Goal: Task Accomplishment & Management: Use online tool/utility

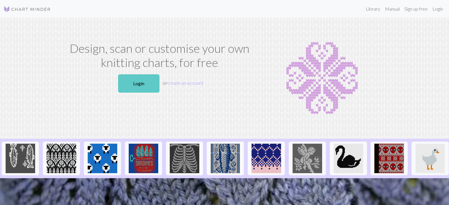
click at [132, 79] on link "Login" at bounding box center [138, 83] width 41 height 18
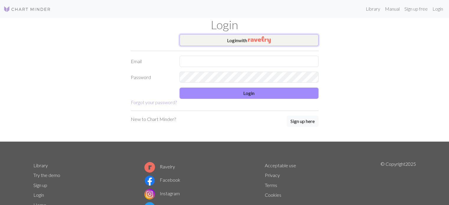
click at [252, 38] on img "button" at bounding box center [259, 39] width 23 height 7
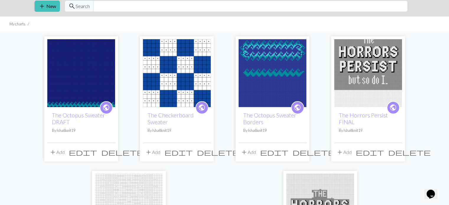
scroll to position [21, 0]
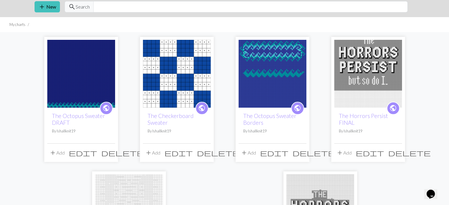
click at [63, 84] on img at bounding box center [81, 74] width 68 height 68
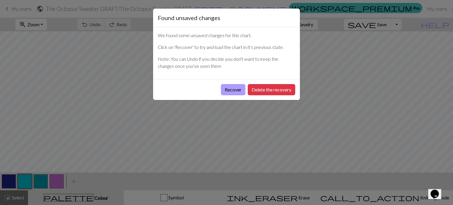
click at [227, 88] on button "Recover" at bounding box center [233, 89] width 24 height 11
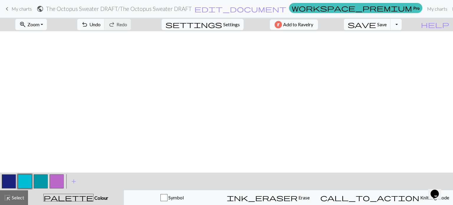
scroll to position [191, 0]
click at [35, 183] on button "button" at bounding box center [41, 181] width 14 height 14
click at [29, 183] on button "button" at bounding box center [25, 181] width 14 height 14
click at [40, 184] on button "button" at bounding box center [41, 181] width 14 height 14
click at [26, 185] on button "button" at bounding box center [25, 181] width 14 height 14
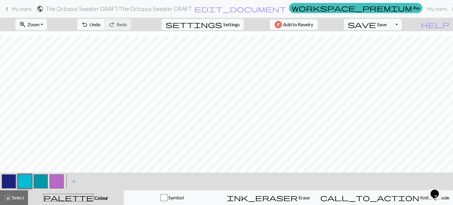
click at [42, 184] on button "button" at bounding box center [41, 181] width 14 height 14
click at [14, 182] on button "button" at bounding box center [9, 181] width 14 height 14
click at [31, 181] on button "button" at bounding box center [25, 181] width 14 height 14
click at [41, 182] on button "button" at bounding box center [41, 181] width 14 height 14
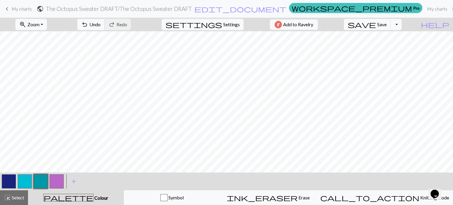
click at [3, 183] on button "button" at bounding box center [9, 181] width 14 height 14
click at [37, 185] on button "button" at bounding box center [41, 181] width 14 height 14
click at [6, 179] on button "button" at bounding box center [9, 181] width 14 height 14
click at [39, 187] on button "button" at bounding box center [41, 181] width 14 height 14
click at [14, 184] on button "button" at bounding box center [9, 181] width 14 height 14
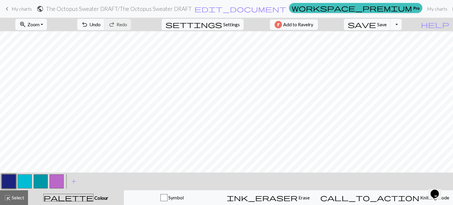
click at [37, 184] on button "button" at bounding box center [41, 181] width 14 height 14
click at [7, 183] on button "button" at bounding box center [9, 181] width 14 height 14
click at [27, 184] on button "button" at bounding box center [25, 181] width 14 height 14
click at [5, 184] on button "button" at bounding box center [9, 181] width 14 height 14
